Goal: Complete application form: Complete application form

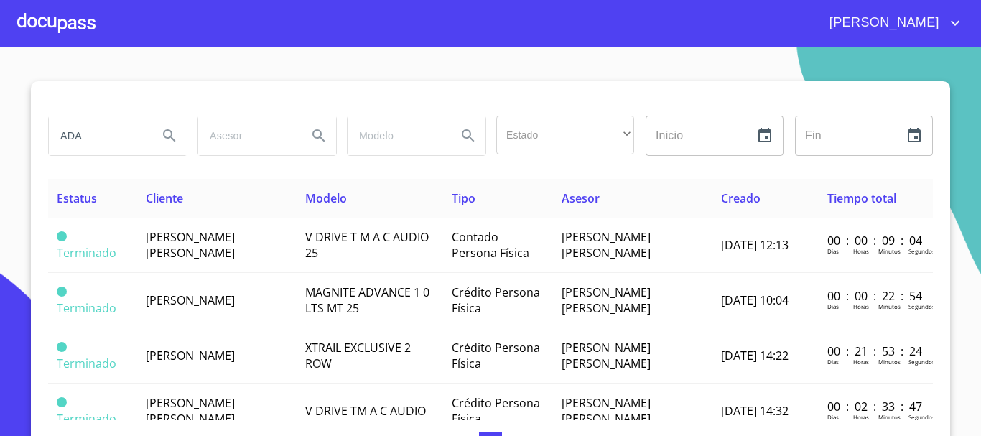
click at [131, 134] on input "ADA" at bounding box center [98, 135] width 98 height 39
type input "[PERSON_NAME]"
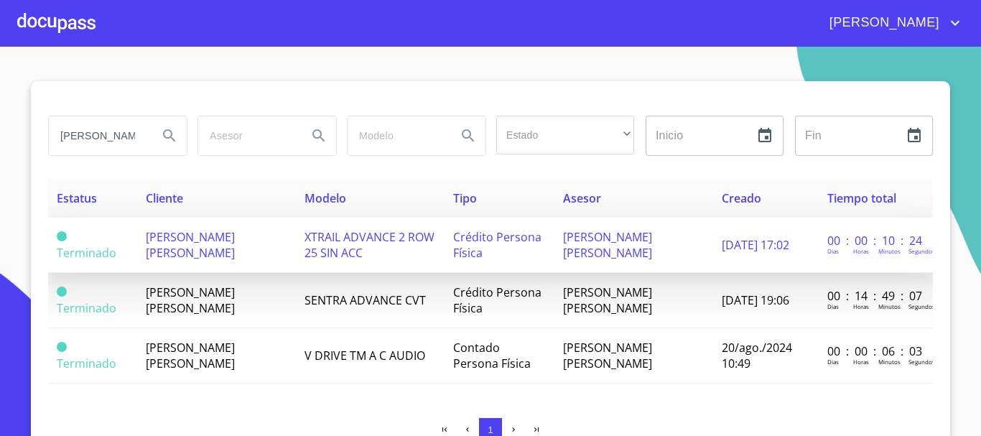
click at [445, 243] on td "Crédito Persona Física" at bounding box center [500, 245] width 110 height 55
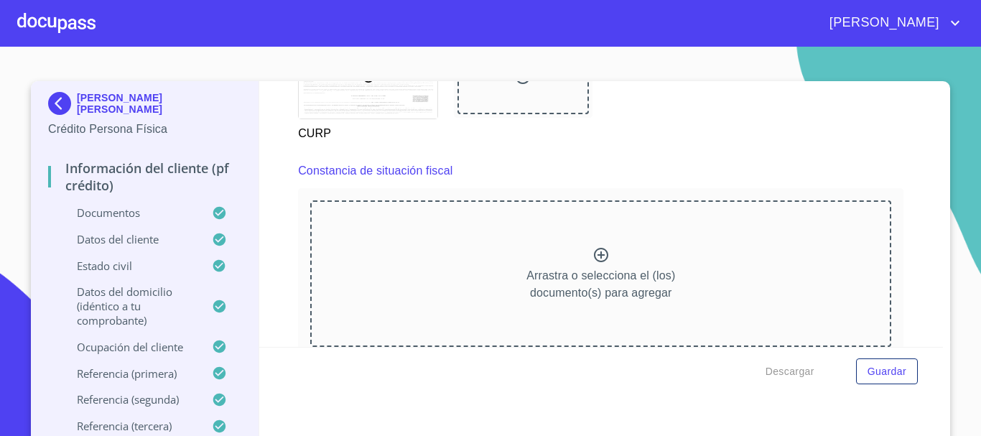
scroll to position [4026, 0]
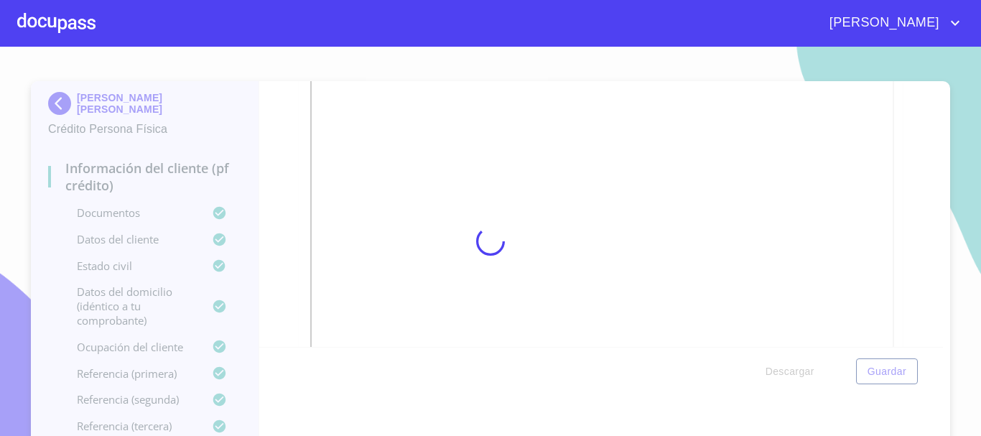
click at [909, 384] on div at bounding box center [490, 241] width 981 height 389
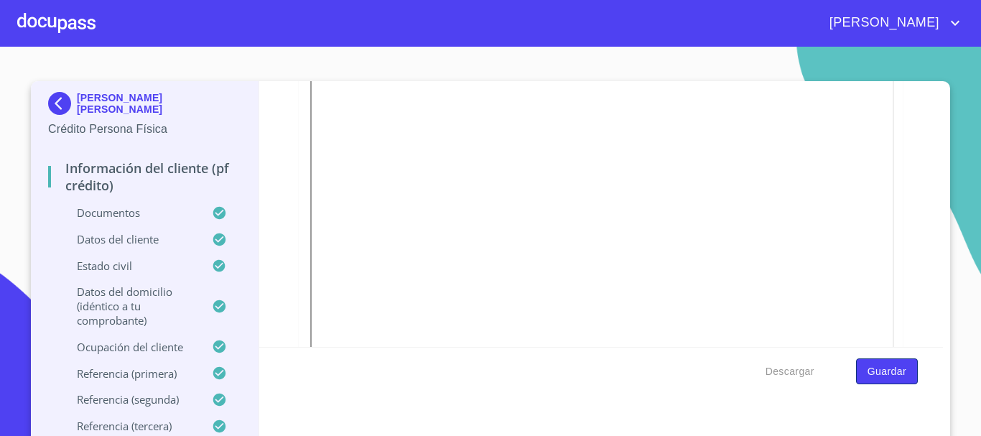
click at [888, 381] on button "Guardar" at bounding box center [887, 371] width 62 height 27
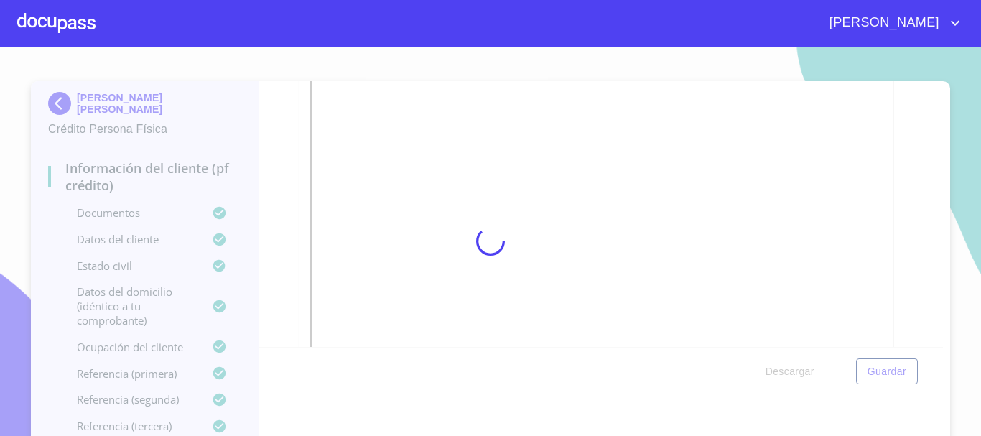
click at [47, 18] on div at bounding box center [56, 23] width 78 height 46
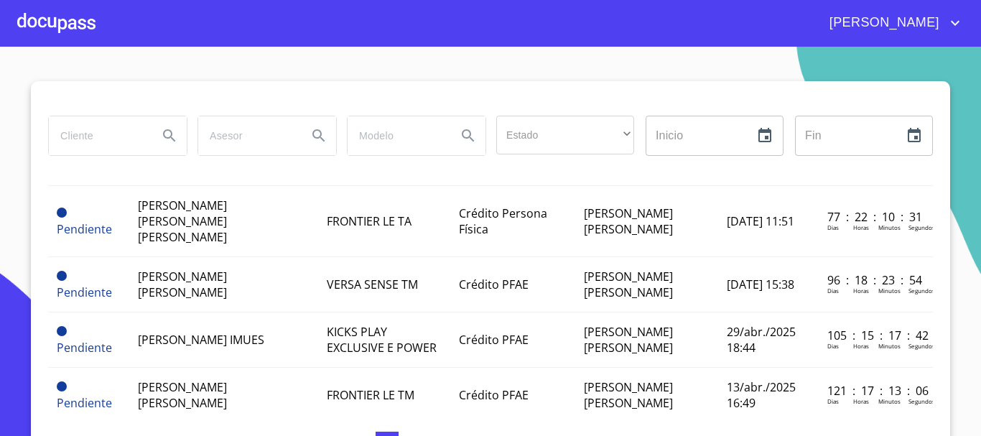
scroll to position [144, 0]
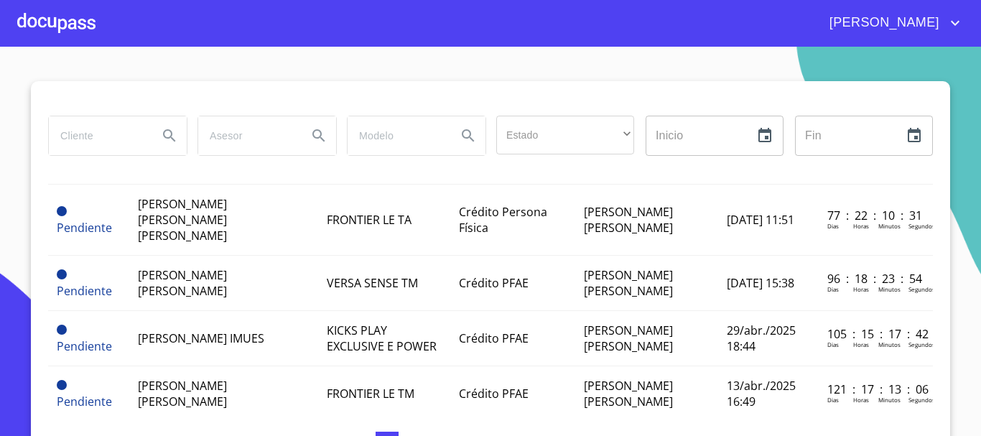
click at [62, 34] on div at bounding box center [56, 23] width 78 height 46
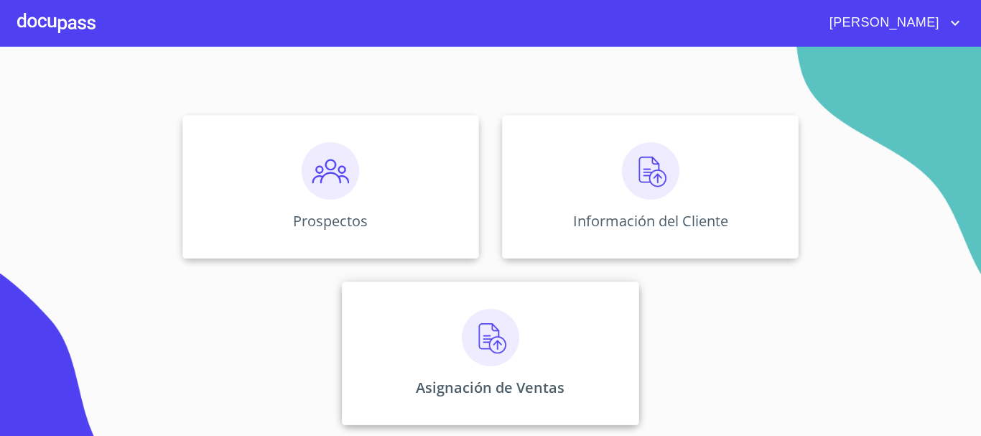
scroll to position [119, 0]
click at [505, 356] on img at bounding box center [490, 336] width 57 height 57
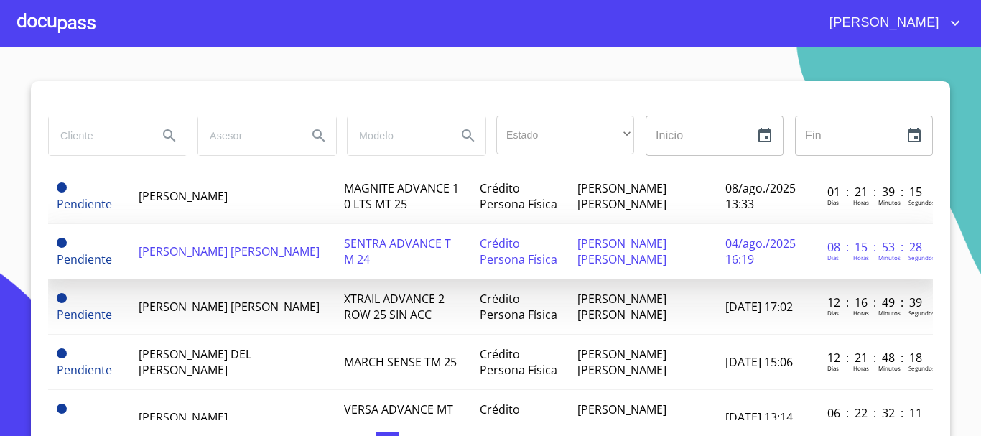
scroll to position [72, 0]
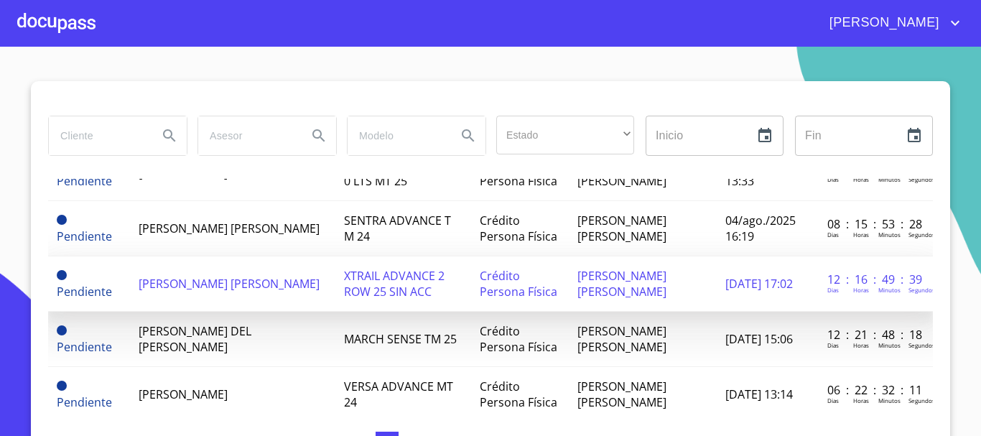
click at [299, 284] on td "[PERSON_NAME] [PERSON_NAME]" at bounding box center [232, 283] width 205 height 55
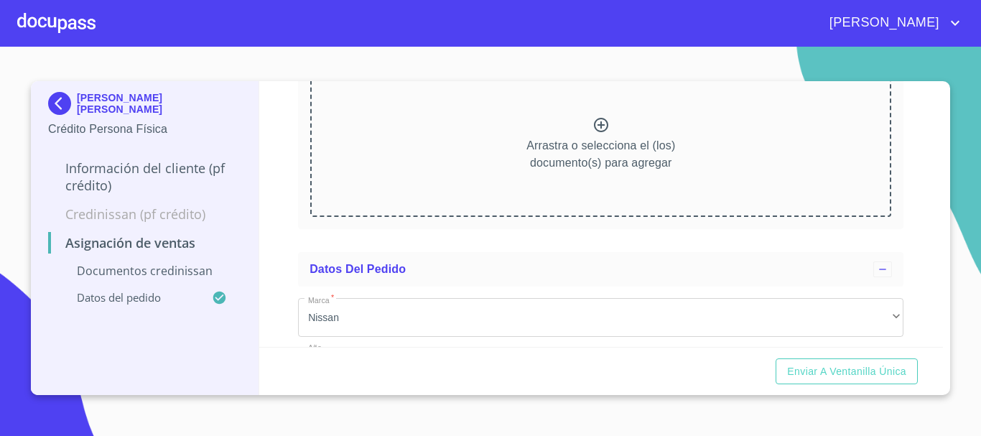
scroll to position [215, 0]
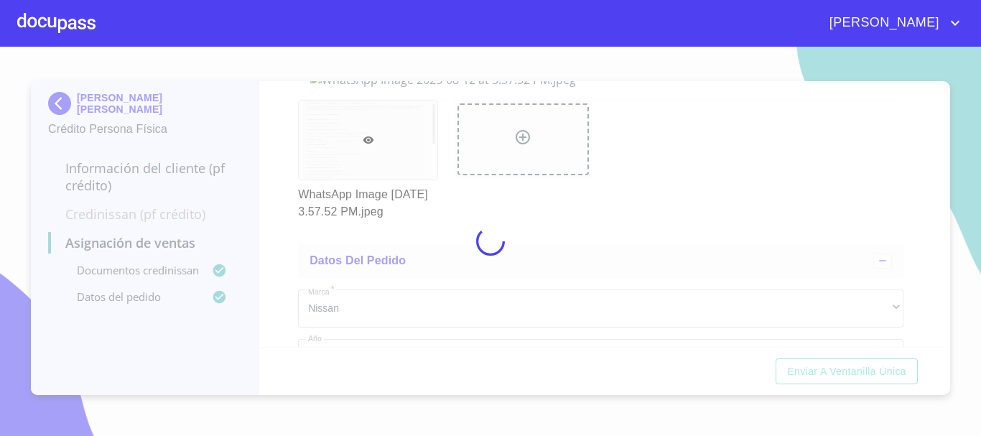
click at [284, 132] on div at bounding box center [490, 241] width 981 height 389
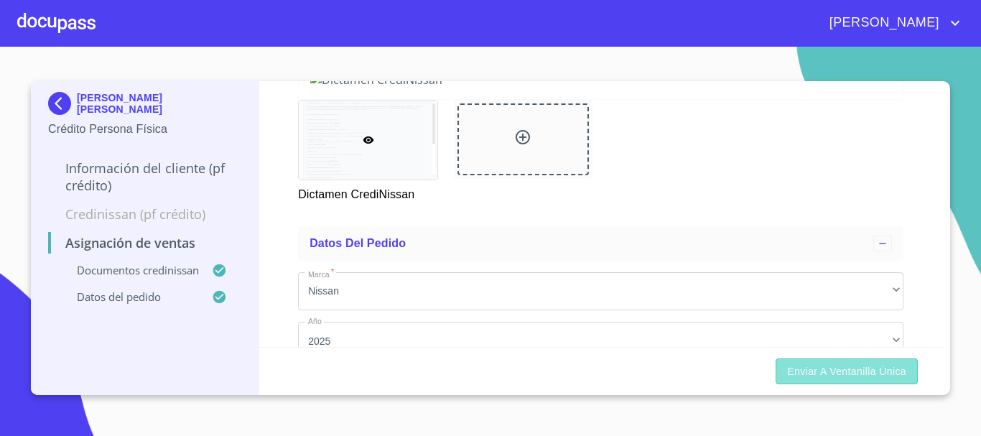
click at [874, 359] on button "Enviar a Ventanilla única" at bounding box center [847, 371] width 142 height 27
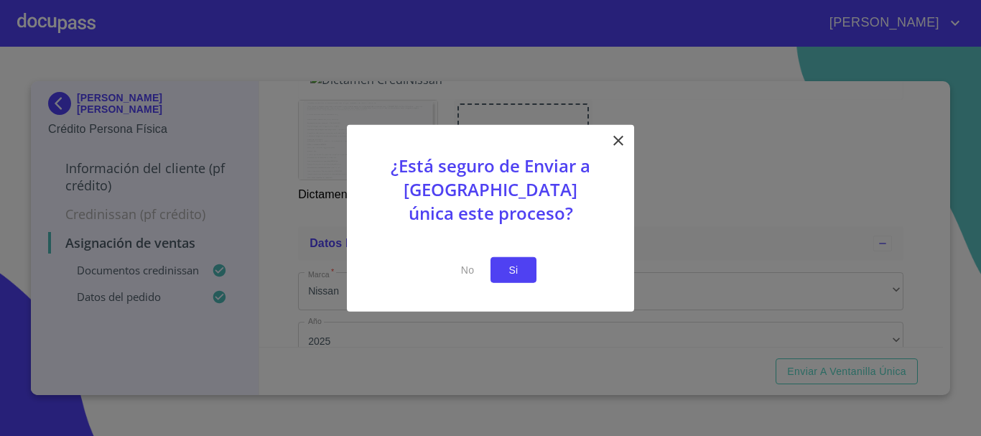
click at [514, 278] on span "Si" at bounding box center [513, 270] width 23 height 18
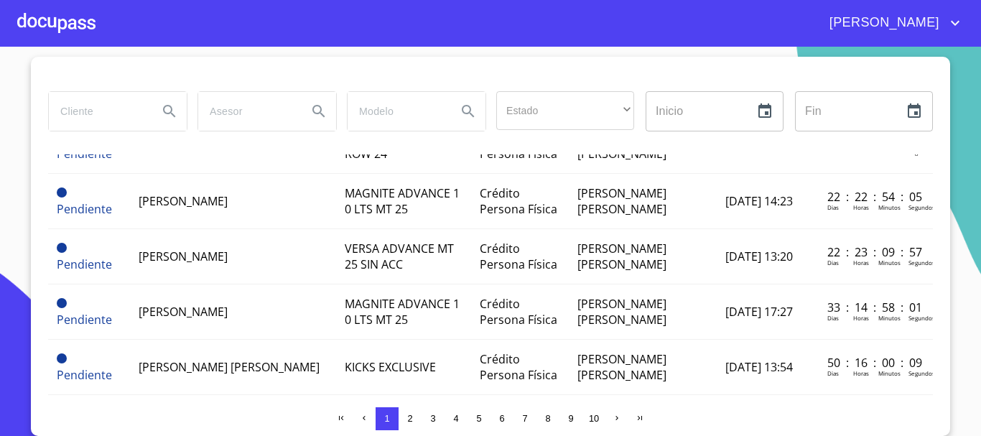
scroll to position [431, 0]
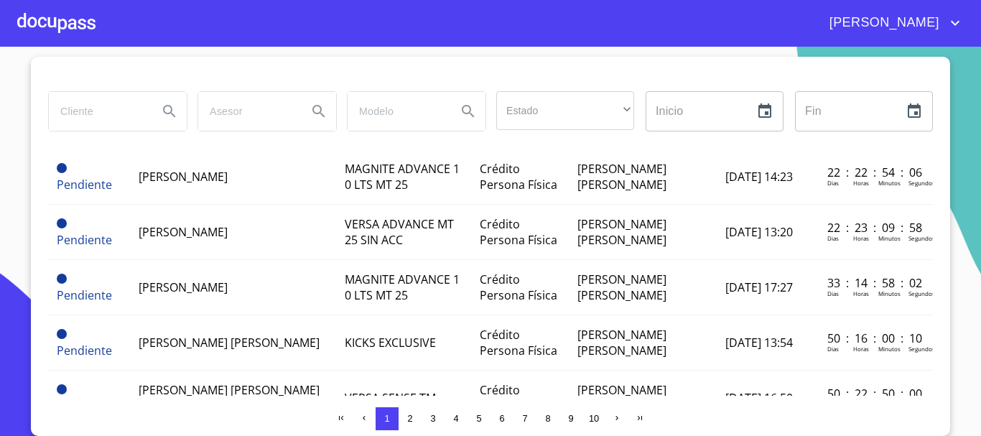
click at [127, 111] on input "search" at bounding box center [98, 111] width 98 height 39
type input "[PERSON_NAME]"
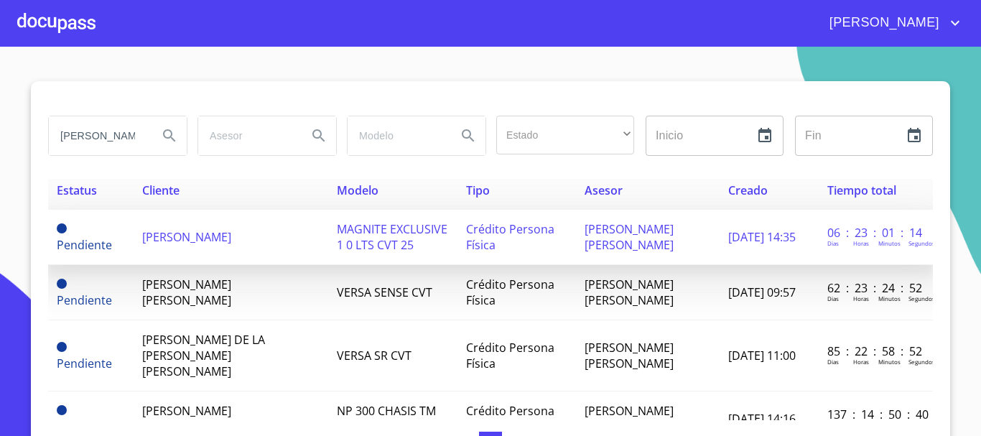
scroll to position [0, 0]
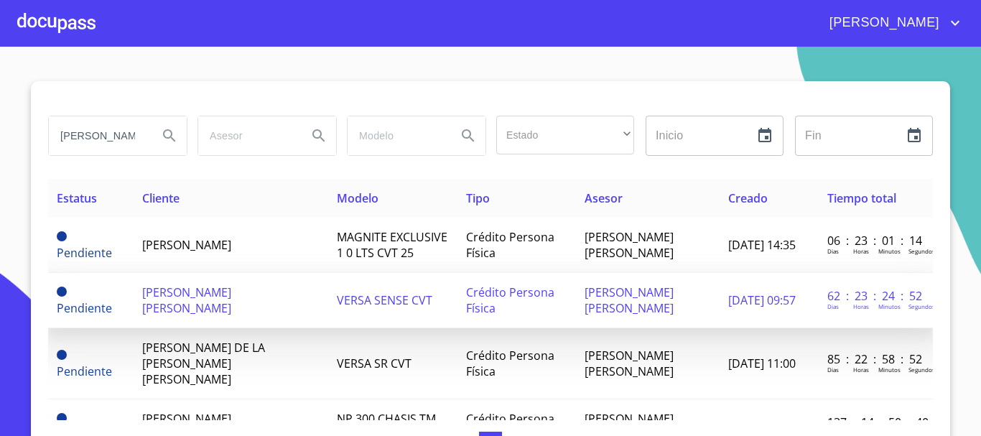
click at [343, 284] on td "VERSA SENSE CVT" at bounding box center [392, 300] width 129 height 55
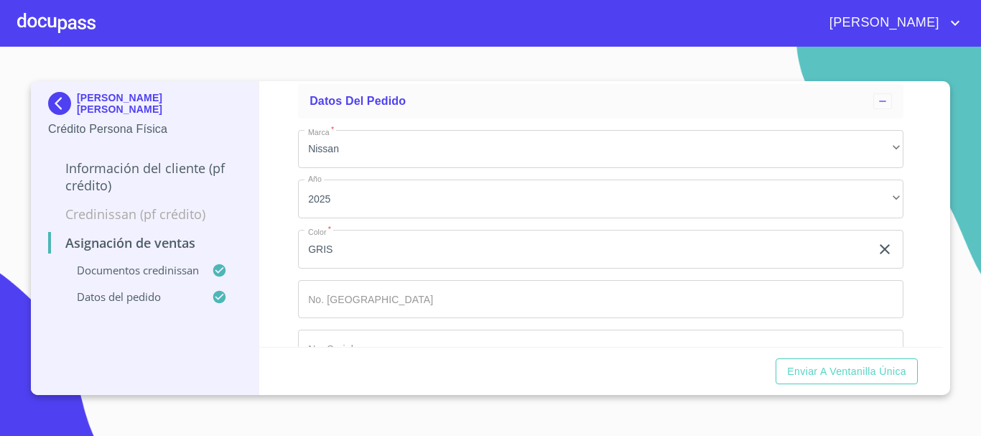
scroll to position [359, 0]
click at [856, 355] on div "Enviar a Ventanilla única" at bounding box center [601, 371] width 684 height 49
click at [858, 366] on span "Enviar a Ventanilla única" at bounding box center [846, 372] width 119 height 18
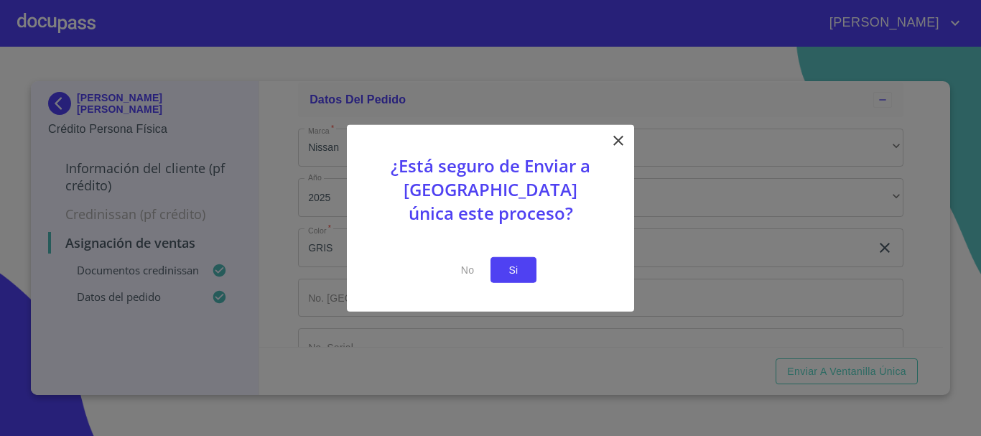
click at [534, 269] on button "Si" at bounding box center [514, 269] width 46 height 27
